Goal: Information Seeking & Learning: Learn about a topic

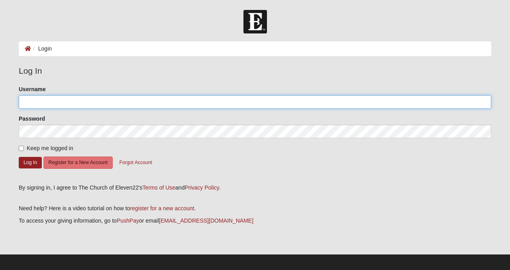
click at [52, 104] on input "Username" at bounding box center [255, 102] width 473 height 14
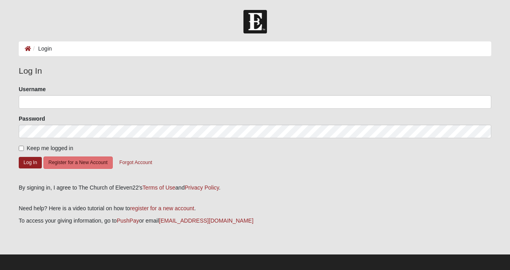
click at [39, 147] on span "Keep me logged in" at bounding box center [50, 148] width 47 height 6
click at [24, 147] on input "Keep me logged in" at bounding box center [21, 148] width 5 height 5
checkbox input "true"
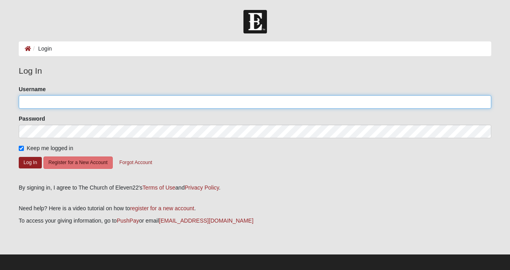
click at [40, 104] on input "Username" at bounding box center [255, 102] width 473 height 14
type input "[EMAIL_ADDRESS][DOMAIN_NAME]"
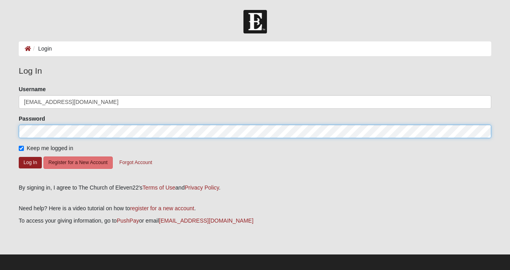
click at [19, 157] on button "Log In" at bounding box center [30, 163] width 23 height 12
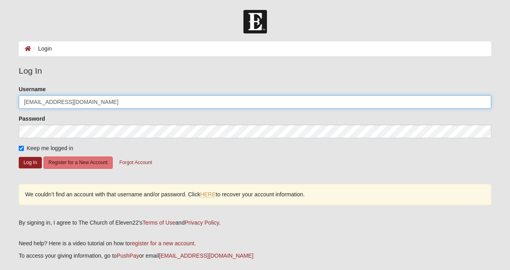
click at [65, 108] on input "[EMAIL_ADDRESS][DOMAIN_NAME]" at bounding box center [255, 102] width 473 height 14
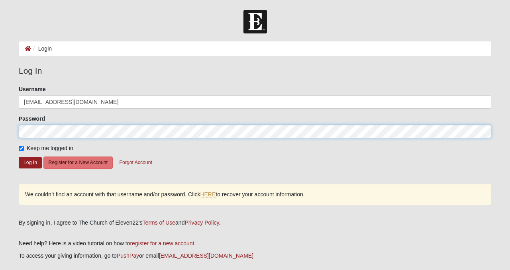
click at [8, 130] on form "Log In Login Login Error Log In Please correct the following: Username [EMAIL_A…" at bounding box center [255, 160] width 510 height 300
click at [19, 157] on button "Log In" at bounding box center [30, 163] width 23 height 12
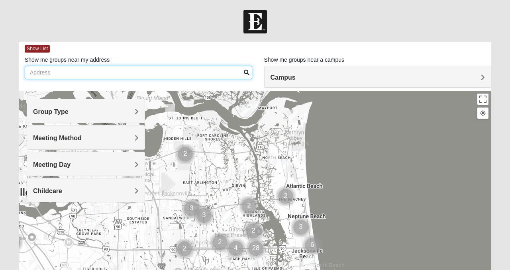
click at [97, 76] on input "Show me groups near my address" at bounding box center [138, 73] width 227 height 14
type input "[STREET_ADDRESS]"
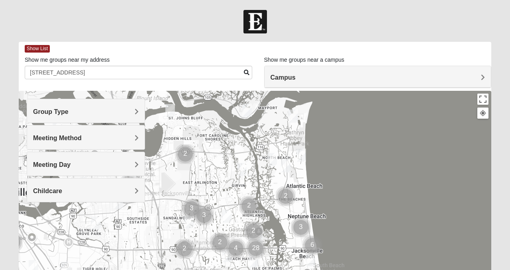
click at [128, 112] on h4 "Group Type" at bounding box center [86, 112] width 106 height 8
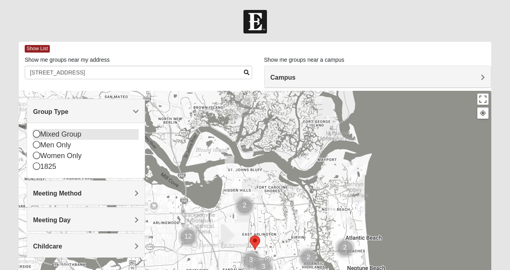
click at [77, 133] on div "Mixed Group" at bounding box center [86, 134] width 106 height 11
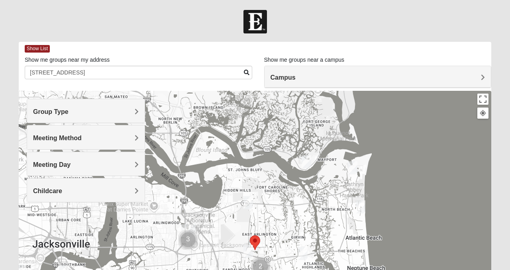
click at [82, 135] on span "Meeting Method" at bounding box center [57, 138] width 49 height 7
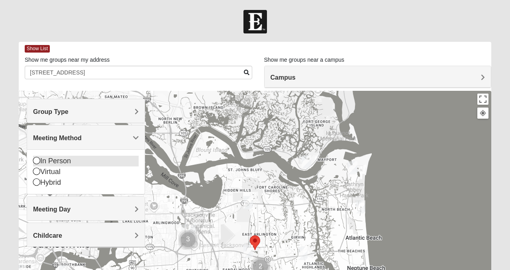
click at [43, 163] on div "In Person" at bounding box center [86, 161] width 106 height 11
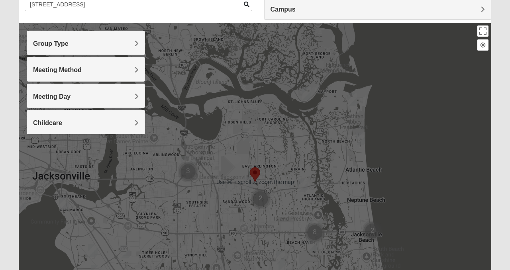
scroll to position [69, 0]
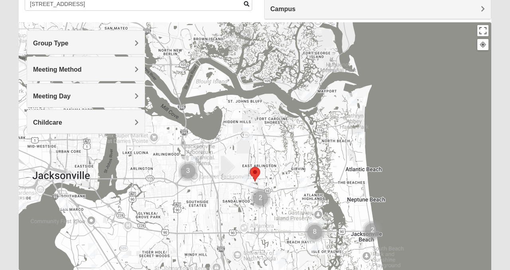
click at [249, 131] on img "Mixed Vilagi 32225" at bounding box center [248, 133] width 10 height 13
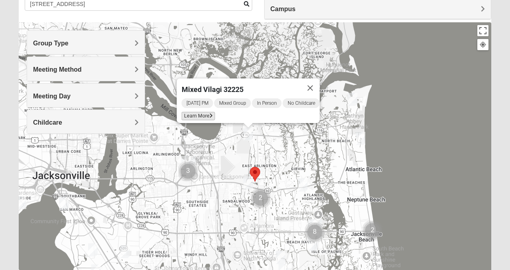
click at [198, 112] on span "Learn More" at bounding box center [198, 116] width 33 height 8
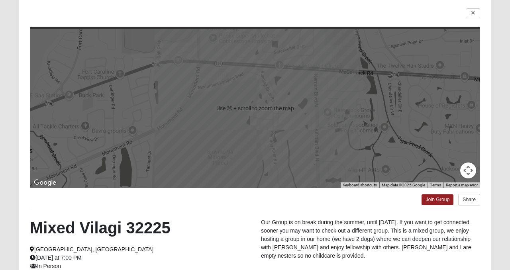
scroll to position [60, 0]
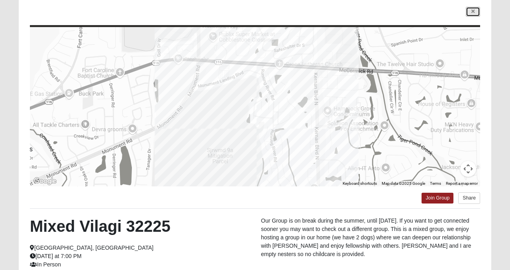
click at [474, 13] on link at bounding box center [473, 12] width 14 height 10
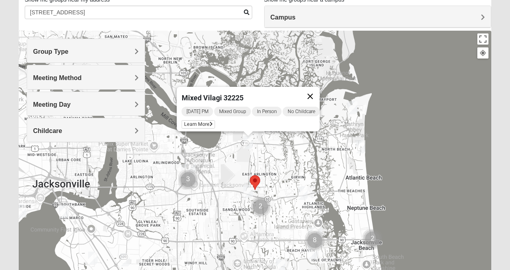
click at [317, 92] on button "Close" at bounding box center [310, 96] width 19 height 19
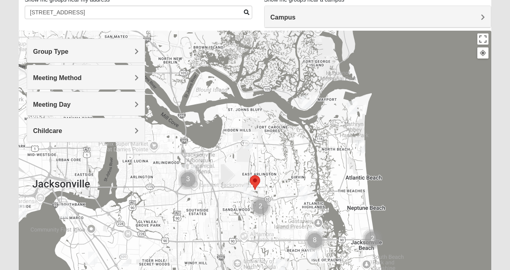
click at [249, 194] on img "Mixed Bell-Higgins 32246" at bounding box center [248, 191] width 10 height 13
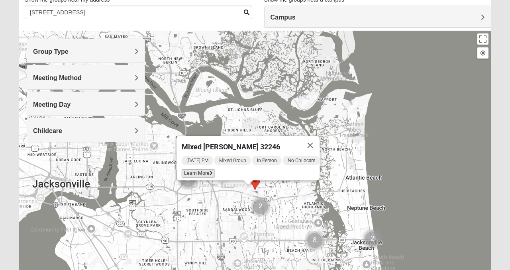
click at [188, 170] on span "Learn More" at bounding box center [198, 173] width 33 height 8
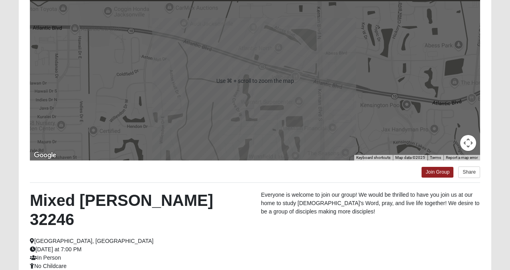
scroll to position [58, 0]
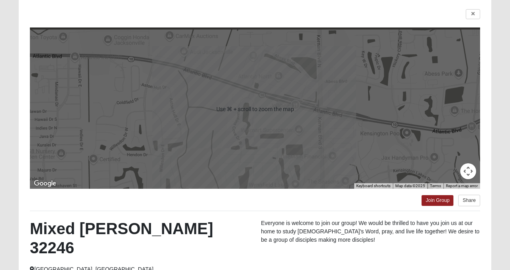
click at [476, 5] on div "← Move left → Move right ↑ Move up ↓ Move down + Zoom in - Zoom out Home Jump l…" at bounding box center [255, 180] width 473 height 364
click at [473, 16] on icon at bounding box center [472, 14] width 3 height 5
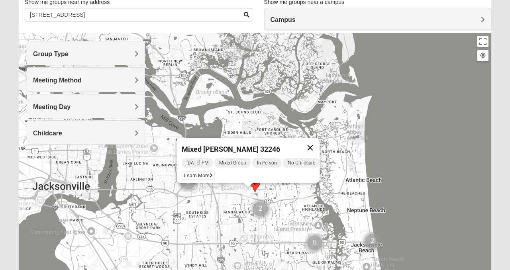
click at [318, 144] on button "Close" at bounding box center [310, 147] width 19 height 19
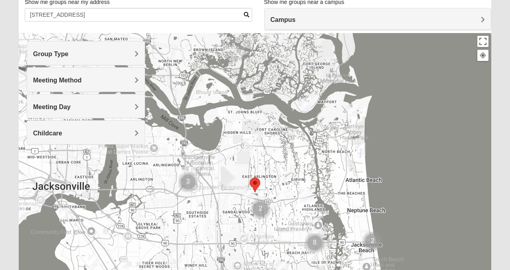
click at [305, 202] on img "Mixed Luehring 32224" at bounding box center [303, 195] width 10 height 13
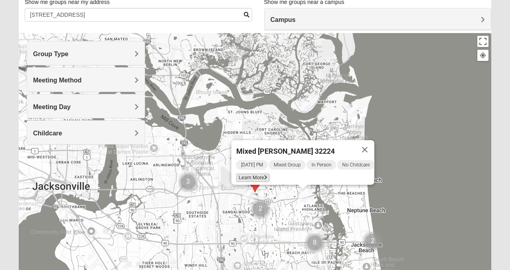
click at [256, 174] on span "Learn More" at bounding box center [252, 178] width 33 height 8
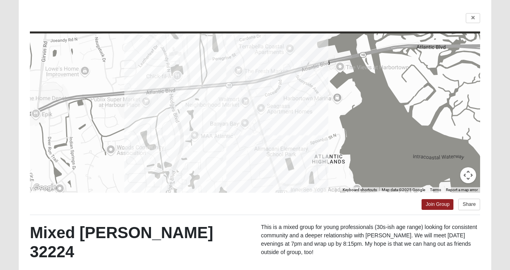
scroll to position [47, 0]
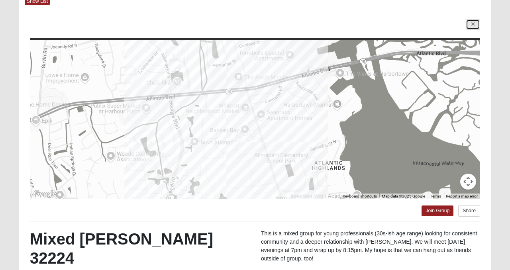
click at [475, 21] on link at bounding box center [473, 25] width 14 height 10
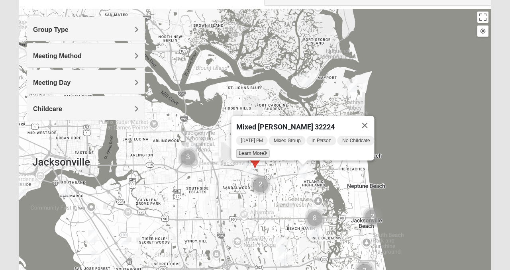
click at [259, 149] on span "Learn More" at bounding box center [252, 153] width 33 height 8
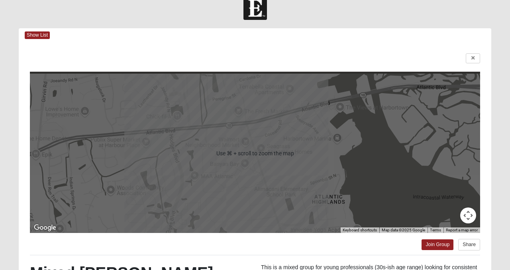
scroll to position [0, 0]
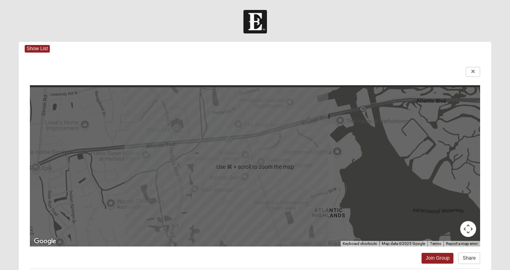
click at [469, 84] on div "← Move left → Move right ↑ Move up ↓ Move down + Zoom in - Zoom out Home Jump l…" at bounding box center [255, 238] width 473 height 364
click at [471, 75] on link at bounding box center [473, 72] width 14 height 10
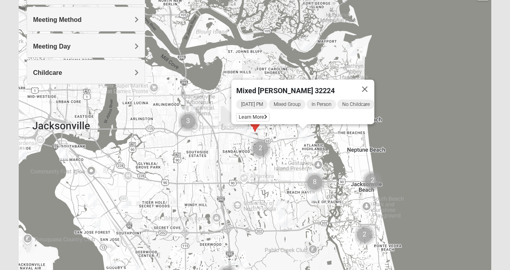
scroll to position [119, 0]
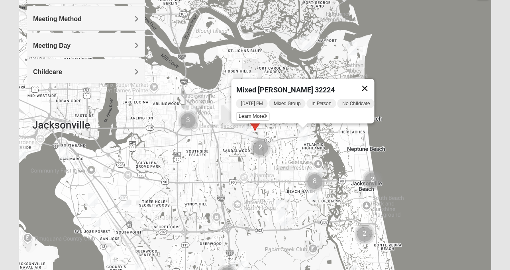
click at [370, 82] on button "Close" at bounding box center [364, 88] width 19 height 19
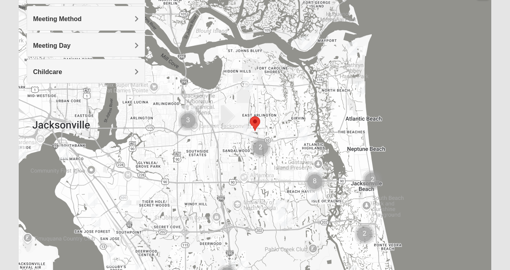
click at [263, 147] on img "Cluster of 2 groups" at bounding box center [261, 148] width 20 height 20
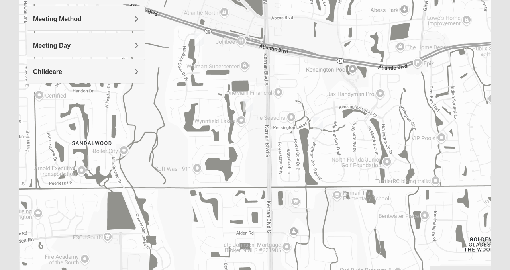
click at [247, 101] on img "Mixed Maytum 32224" at bounding box center [248, 105] width 10 height 13
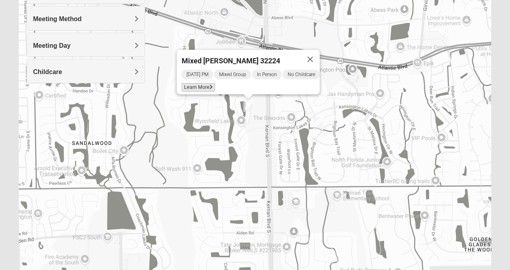
click at [192, 84] on span "Learn More" at bounding box center [198, 87] width 33 height 8
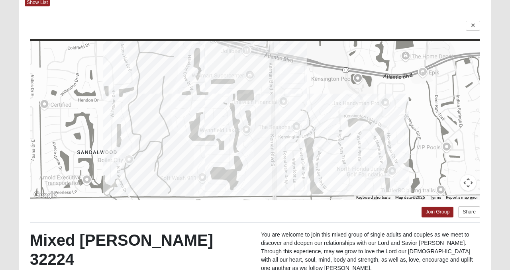
scroll to position [44, 0]
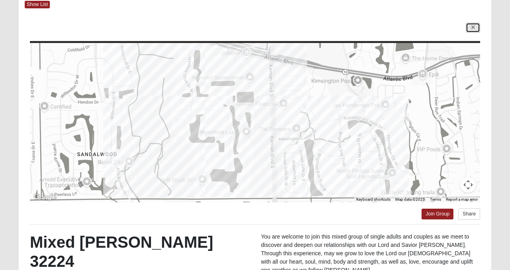
click at [474, 30] on link at bounding box center [473, 28] width 14 height 10
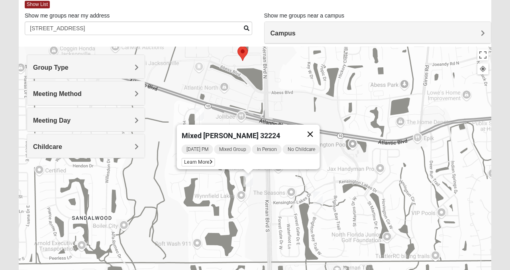
click at [318, 129] on button "Close" at bounding box center [310, 134] width 19 height 19
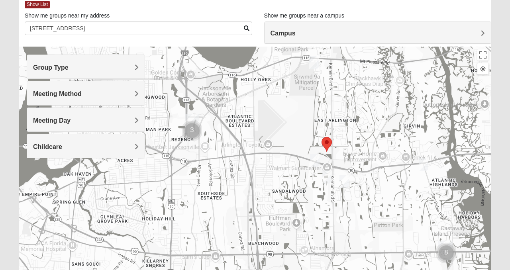
click at [424, 165] on img "Mixed Luehring 32224" at bounding box center [424, 164] width 10 height 13
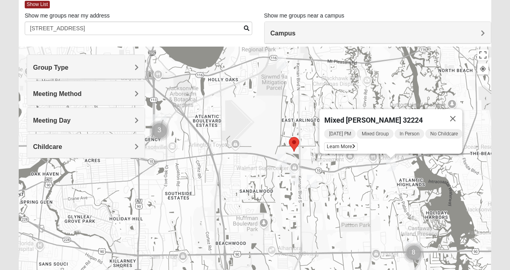
click at [308, 186] on img "Mixed Cross 32246" at bounding box center [312, 181] width 10 height 13
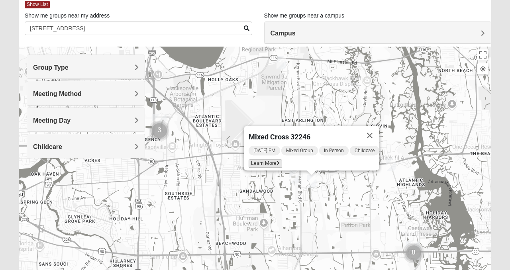
click at [268, 159] on span "Learn More" at bounding box center [265, 163] width 33 height 8
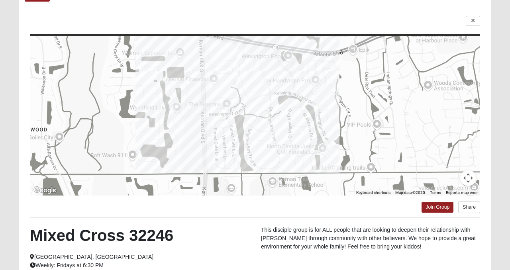
scroll to position [0, 0]
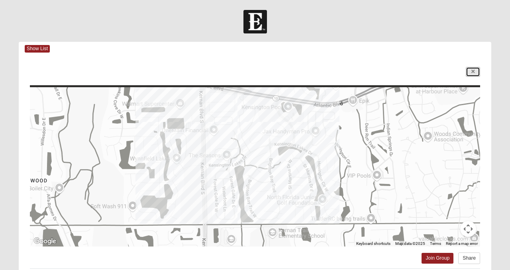
click at [474, 71] on link at bounding box center [473, 72] width 14 height 10
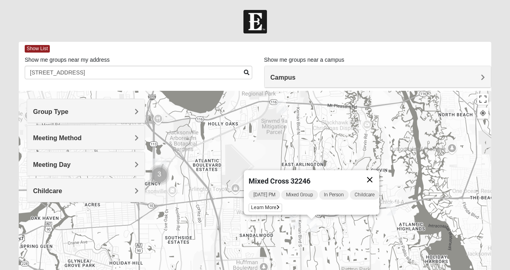
click at [373, 171] on button "Close" at bounding box center [369, 179] width 19 height 19
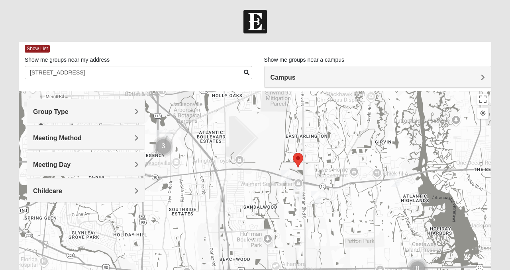
drag, startPoint x: 251, startPoint y: 217, endPoint x: 255, endPoint y: 187, distance: 29.7
click at [255, 187] on div at bounding box center [255, 250] width 473 height 319
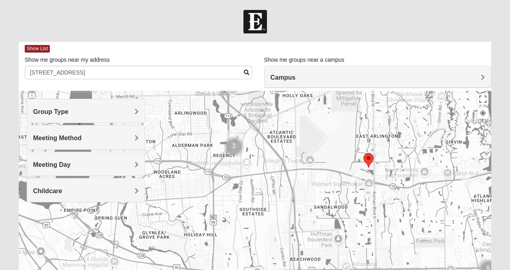
drag, startPoint x: 312, startPoint y: 191, endPoint x: 385, endPoint y: 191, distance: 73.7
click at [385, 191] on img "Mixed Cross 32246" at bounding box center [386, 197] width 10 height 13
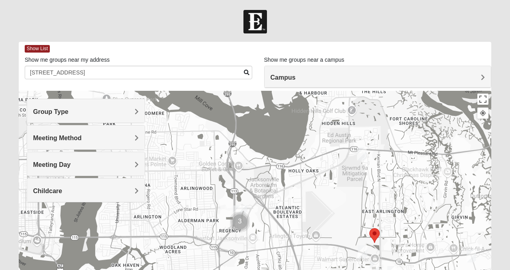
drag, startPoint x: 385, startPoint y: 191, endPoint x: 391, endPoint y: 269, distance: 77.9
click at [391, 269] on img "Mixed Cross 32246" at bounding box center [392, 272] width 10 height 13
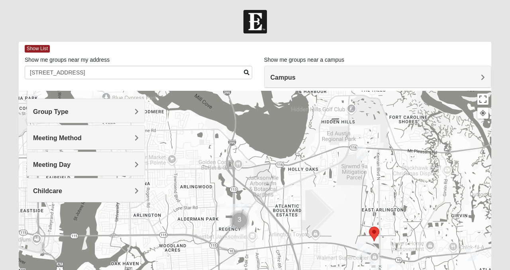
click at [361, 152] on img "Mixed Vilagi 32225" at bounding box center [362, 152] width 10 height 13
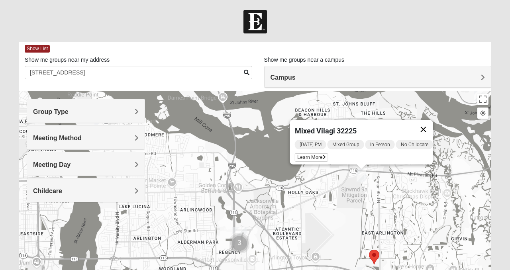
click at [431, 120] on button "Close" at bounding box center [423, 129] width 19 height 19
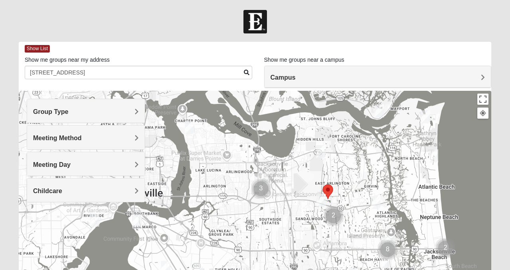
drag, startPoint x: 410, startPoint y: 204, endPoint x: 352, endPoint y: 180, distance: 62.5
click at [352, 180] on div at bounding box center [255, 250] width 473 height 319
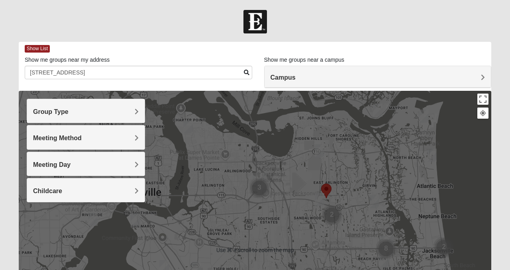
scroll to position [57, 0]
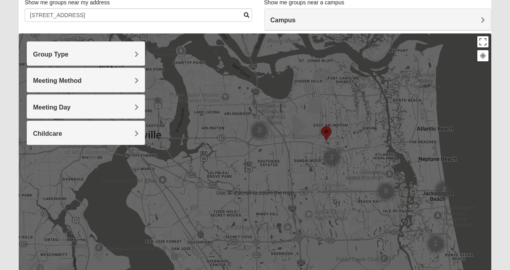
click at [381, 201] on img "Cluster of 8 groups" at bounding box center [386, 192] width 20 height 20
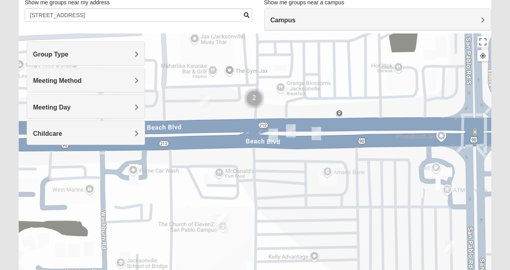
click at [273, 136] on img "On Campus Mixed Vito 32233" at bounding box center [274, 135] width 10 height 13
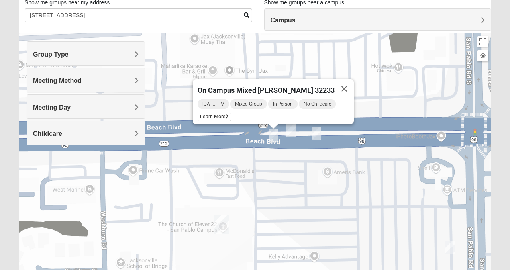
click at [289, 126] on img "On Campus Mixed Long 32250" at bounding box center [291, 130] width 10 height 13
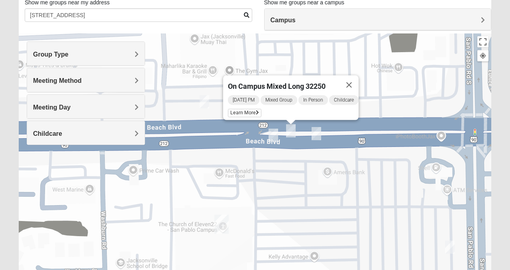
click at [316, 138] on img "On Campus Mixed Salas 32250" at bounding box center [317, 133] width 10 height 13
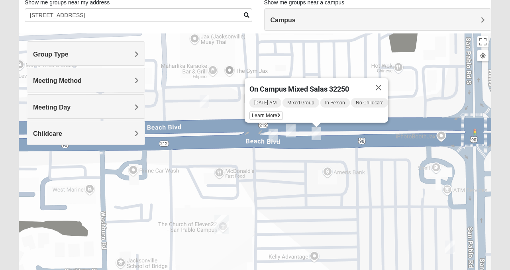
click at [207, 102] on img "On Campus Mixed Salazar 32250" at bounding box center [205, 101] width 10 height 13
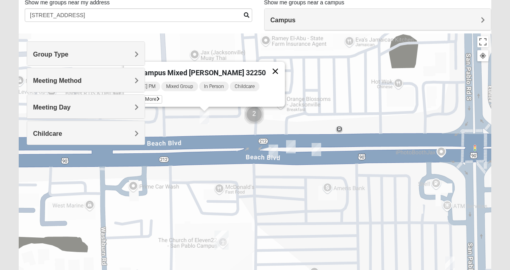
click at [271, 72] on button "Close" at bounding box center [275, 71] width 19 height 19
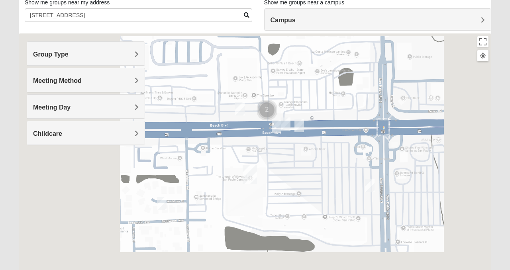
click at [281, 106] on div "To navigate, press the arrow keys." at bounding box center [255, 192] width 473 height 319
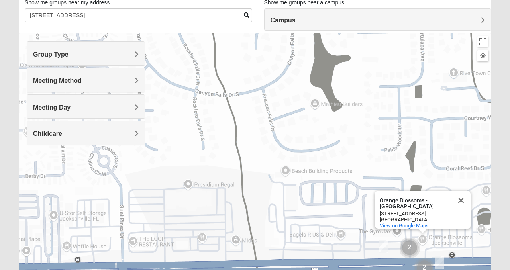
drag, startPoint x: 281, startPoint y: 106, endPoint x: 455, endPoint y: 270, distance: 238.7
click at [455, 270] on div "Orange Blossoms - [GEOGRAPHIC_DATA] Orange Blossoms - [GEOGRAPHIC_DATA] [STREET…" at bounding box center [255, 192] width 473 height 319
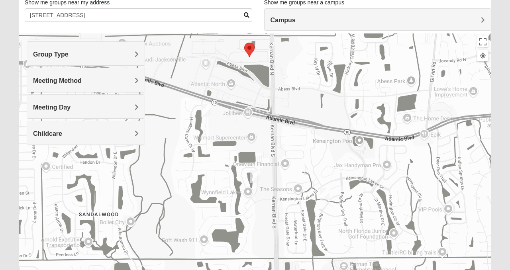
drag, startPoint x: 278, startPoint y: 119, endPoint x: 411, endPoint y: 192, distance: 152.1
click at [411, 192] on div "Orange Blossoms - [GEOGRAPHIC_DATA] Orange Blossoms - [GEOGRAPHIC_DATA] [STREET…" at bounding box center [255, 192] width 473 height 319
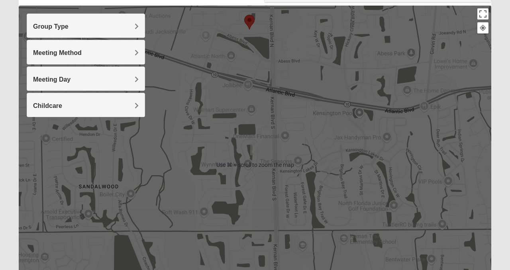
scroll to position [82, 0]
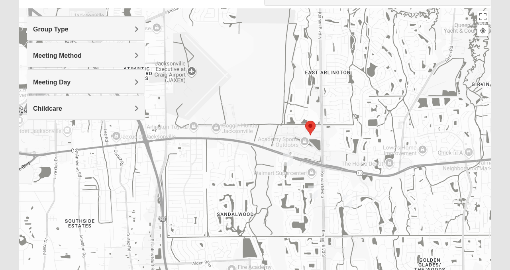
drag, startPoint x: 305, startPoint y: 133, endPoint x: 348, endPoint y: 188, distance: 70.4
click at [348, 188] on div "Orange Blossoms - [GEOGRAPHIC_DATA] Orange Blossoms - [GEOGRAPHIC_DATA] [STREET…" at bounding box center [255, 167] width 473 height 319
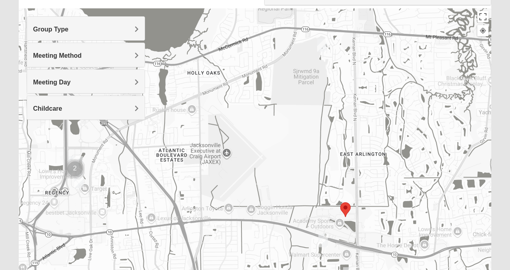
drag, startPoint x: 348, startPoint y: 188, endPoint x: 365, endPoint y: 268, distance: 81.4
click at [365, 268] on div "Orange Blossoms - [GEOGRAPHIC_DATA] Orange Blossoms - [GEOGRAPHIC_DATA] [STREET…" at bounding box center [255, 167] width 473 height 319
click at [78, 182] on img "On Campus Mixed Pritchett/Maccurrach 32225" at bounding box center [79, 181] width 10 height 13
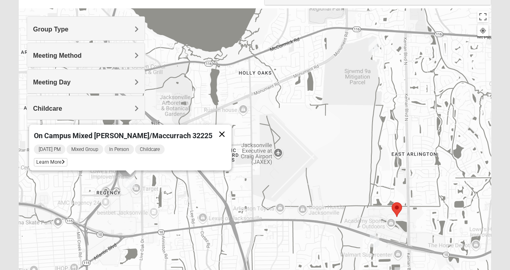
click at [212, 129] on button "Close" at bounding box center [221, 134] width 19 height 19
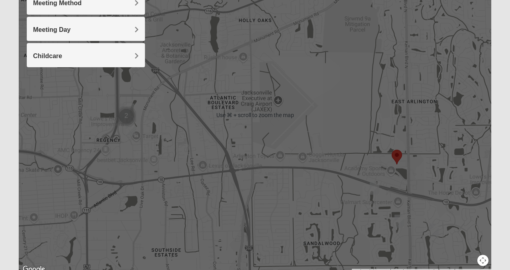
scroll to position [139, 0]
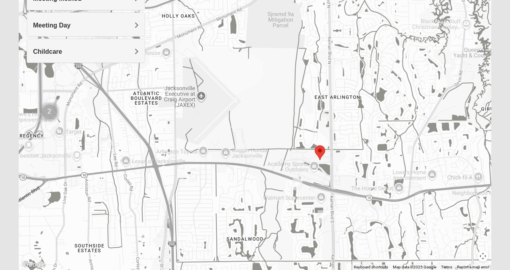
drag, startPoint x: 282, startPoint y: 173, endPoint x: 181, endPoint y: 158, distance: 101.5
click at [181, 158] on div at bounding box center [255, 110] width 473 height 319
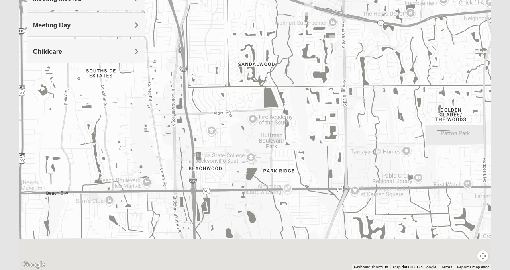
drag, startPoint x: 181, startPoint y: 158, endPoint x: 236, endPoint y: -11, distance: 177.6
click at [236, 0] on html "Log In Find A Group Error Show List Loading Groups" at bounding box center [255, 80] width 510 height 439
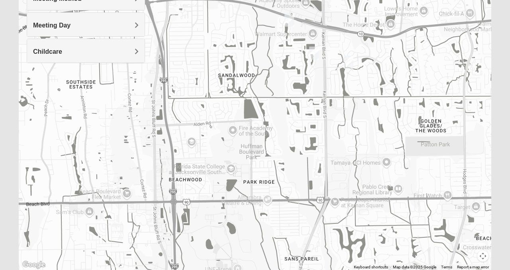
drag, startPoint x: 375, startPoint y: 133, endPoint x: 346, endPoint y: 156, distance: 37.5
click at [346, 156] on div at bounding box center [255, 110] width 473 height 319
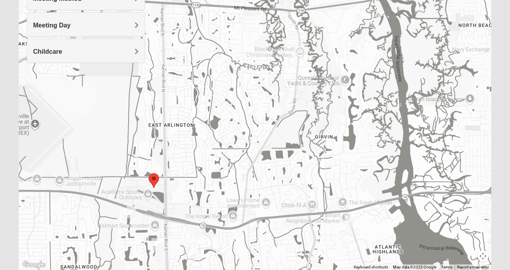
drag, startPoint x: 358, startPoint y: 77, endPoint x: 218, endPoint y: 269, distance: 238.0
click at [218, 269] on div at bounding box center [255, 110] width 473 height 319
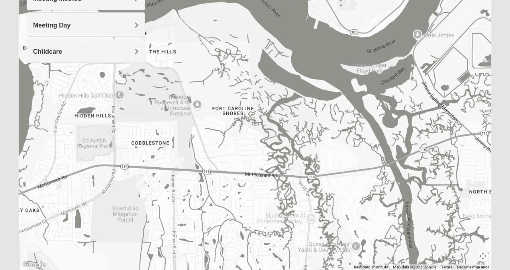
drag, startPoint x: 296, startPoint y: 100, endPoint x: 490, endPoint y: 208, distance: 221.7
click at [490, 208] on div at bounding box center [255, 110] width 473 height 319
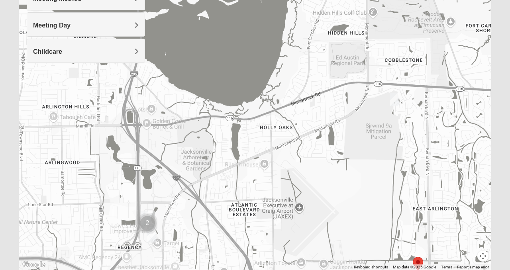
drag, startPoint x: 367, startPoint y: 227, endPoint x: 328, endPoint y: 141, distance: 93.8
click at [328, 141] on div at bounding box center [255, 110] width 473 height 319
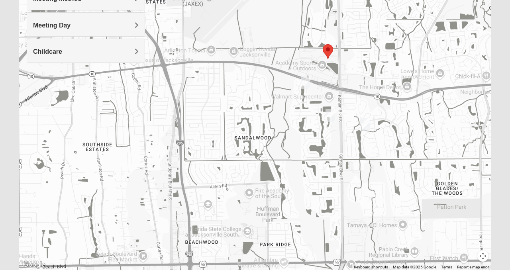
click at [365, 123] on img "Mixed Cross 32246" at bounding box center [365, 124] width 10 height 13
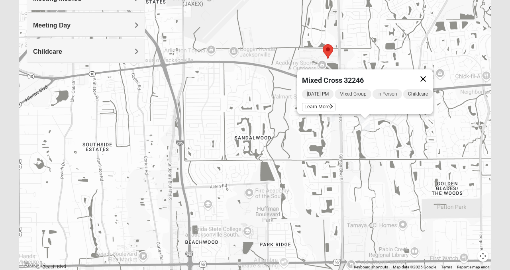
click at [429, 79] on button "Close" at bounding box center [423, 78] width 19 height 19
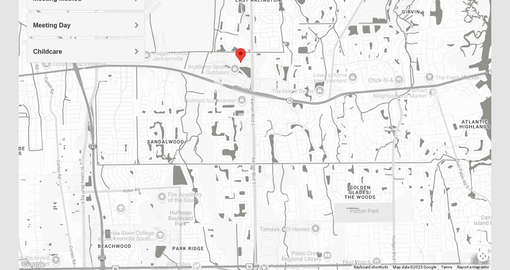
drag, startPoint x: 406, startPoint y: 93, endPoint x: 262, endPoint y: 102, distance: 144.9
click at [262, 102] on div at bounding box center [255, 110] width 473 height 319
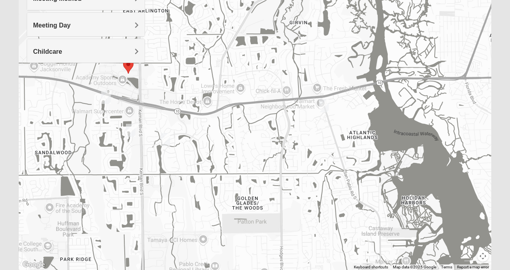
click at [323, 112] on div at bounding box center [255, 110] width 473 height 319
click at [323, 109] on img "Mixed Luehring 32224" at bounding box center [324, 105] width 10 height 13
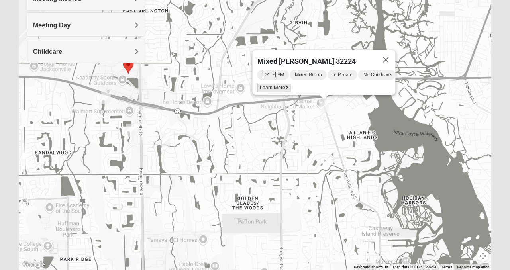
click at [273, 84] on span "Learn More" at bounding box center [273, 88] width 33 height 8
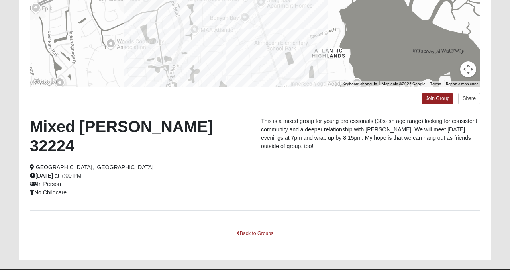
scroll to position [160, 0]
click at [267, 227] on link "Back to Groups" at bounding box center [254, 233] width 47 height 12
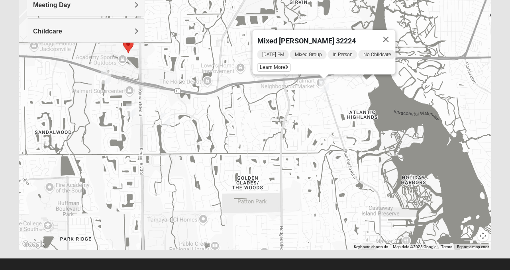
click at [105, 77] on img "Mixed Bell-Higgins 32246" at bounding box center [106, 77] width 10 height 13
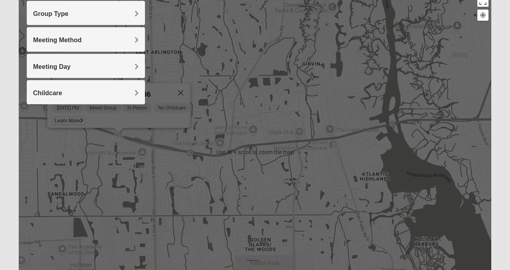
scroll to position [99, 0]
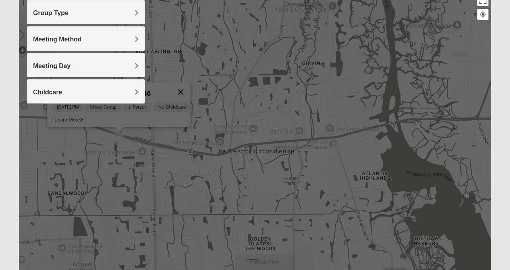
click at [185, 90] on button "Close" at bounding box center [180, 91] width 19 height 19
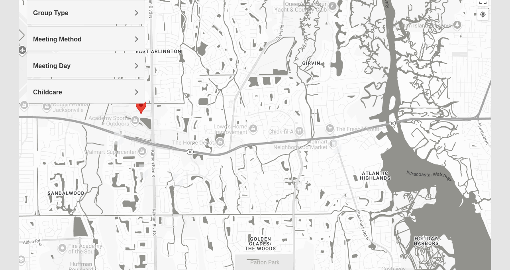
click at [140, 171] on img "Mixed Maytum 32224" at bounding box center [144, 171] width 10 height 13
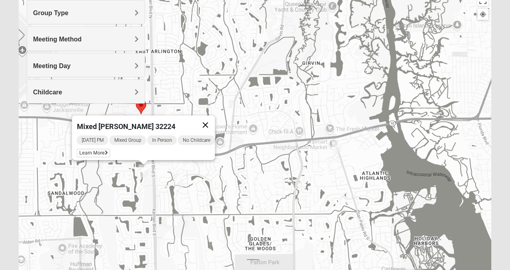
click at [215, 119] on button "Close" at bounding box center [205, 125] width 19 height 19
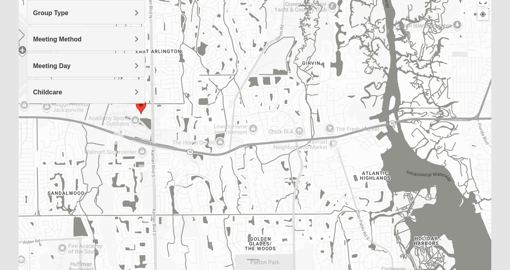
click at [180, 179] on img "Mixed Cross 32246" at bounding box center [178, 180] width 10 height 13
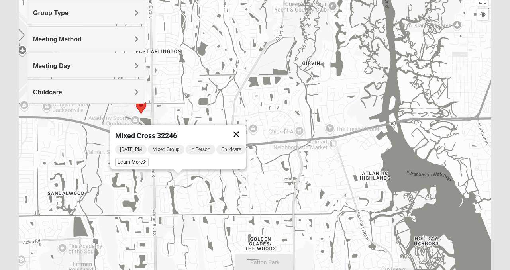
click at [236, 130] on button "Close" at bounding box center [236, 134] width 19 height 19
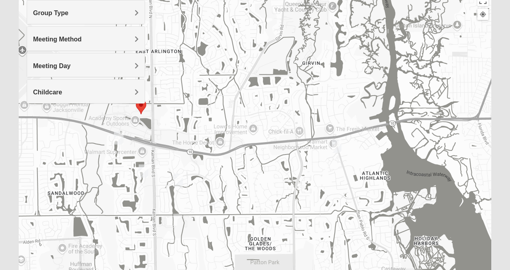
click at [336, 145] on img "Mixed Luehring 32224" at bounding box center [337, 146] width 10 height 13
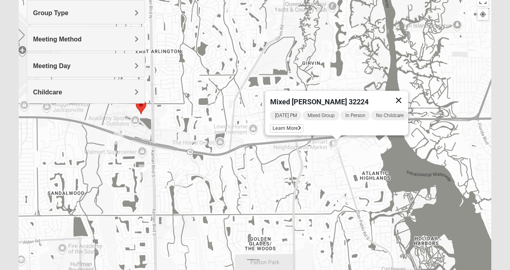
click at [406, 95] on button "Close" at bounding box center [398, 100] width 19 height 19
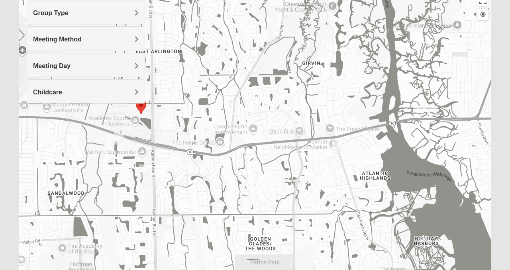
click at [176, 182] on img "Mixed Cross 32246" at bounding box center [178, 180] width 10 height 13
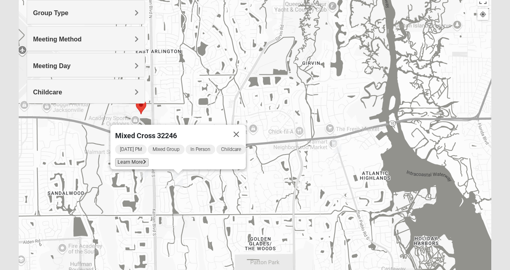
click at [122, 160] on span "Learn More" at bounding box center [131, 162] width 33 height 8
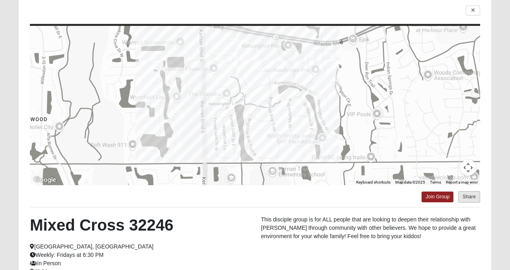
scroll to position [60, 0]
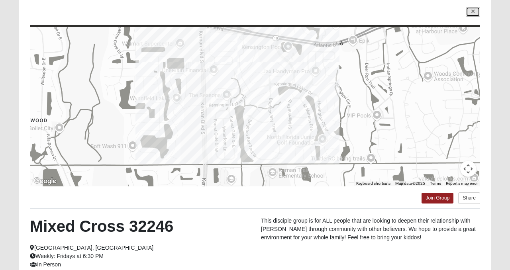
click at [475, 11] on link at bounding box center [473, 12] width 14 height 10
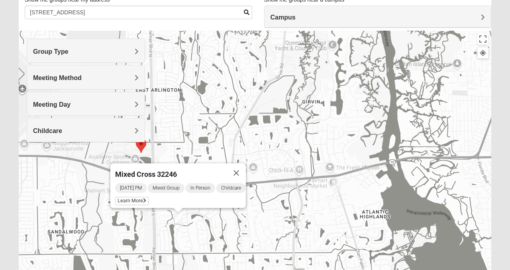
click at [336, 188] on img "Mixed Luehring 32224" at bounding box center [337, 184] width 10 height 13
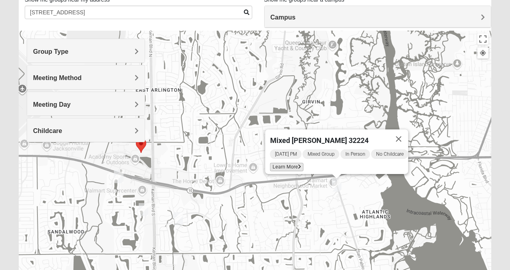
click at [284, 164] on span "Learn More" at bounding box center [286, 167] width 33 height 8
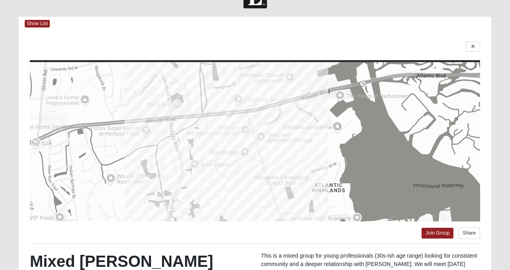
click at [284, 164] on div at bounding box center [255, 141] width 450 height 159
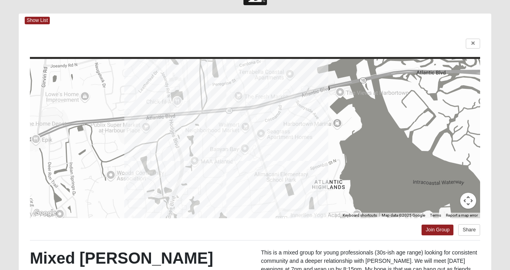
scroll to position [29, 0]
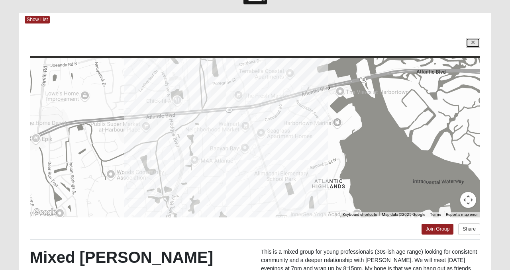
click at [479, 45] on link at bounding box center [473, 43] width 14 height 10
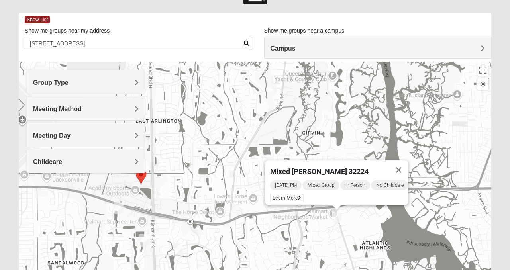
click at [404, 169] on button "Close" at bounding box center [398, 170] width 19 height 19
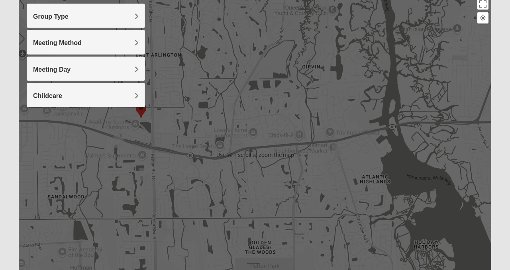
scroll to position [95, 0]
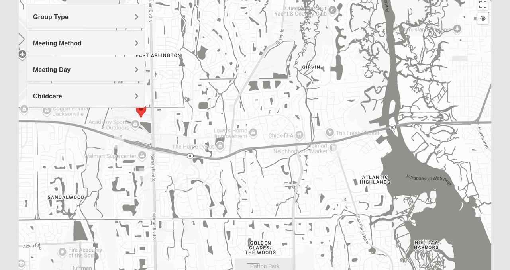
click at [174, 184] on img "Mixed Cross 32246" at bounding box center [178, 184] width 10 height 13
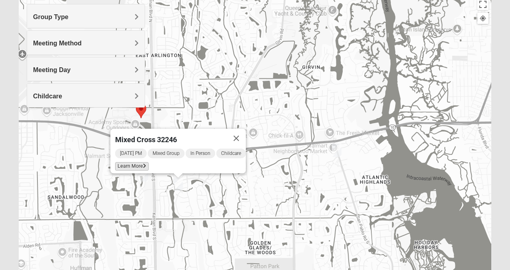
click at [135, 164] on span "Learn More" at bounding box center [131, 166] width 33 height 8
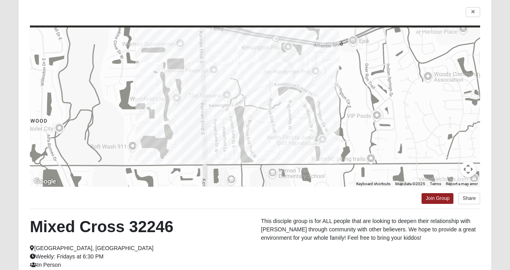
scroll to position [160, 0]
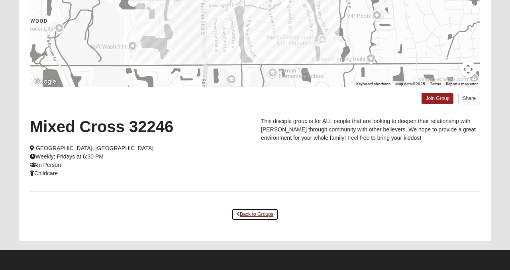
click at [259, 215] on link "Back to Groups" at bounding box center [254, 214] width 47 height 12
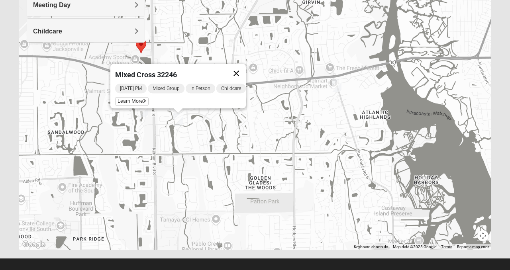
click at [240, 70] on button "Close" at bounding box center [236, 73] width 19 height 19
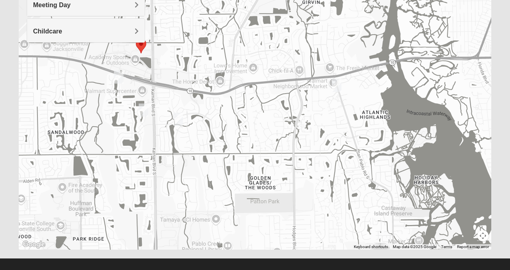
click at [146, 111] on img "Mixed Maytum 32224" at bounding box center [144, 110] width 10 height 13
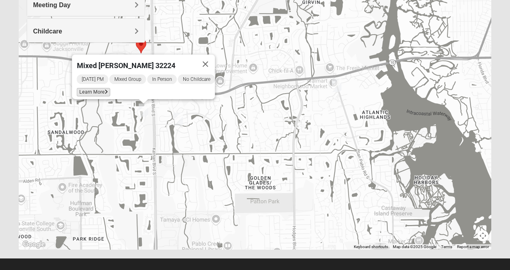
click at [89, 88] on span "Learn More" at bounding box center [93, 92] width 33 height 8
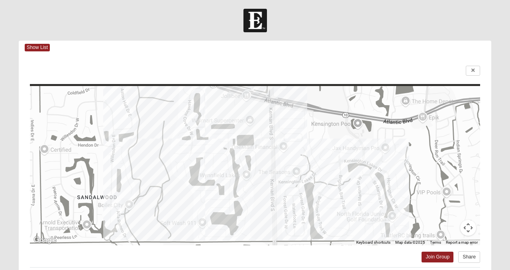
scroll to position [1, 0]
click at [471, 71] on icon at bounding box center [472, 71] width 3 height 5
